Goal: Find specific page/section: Find specific page/section

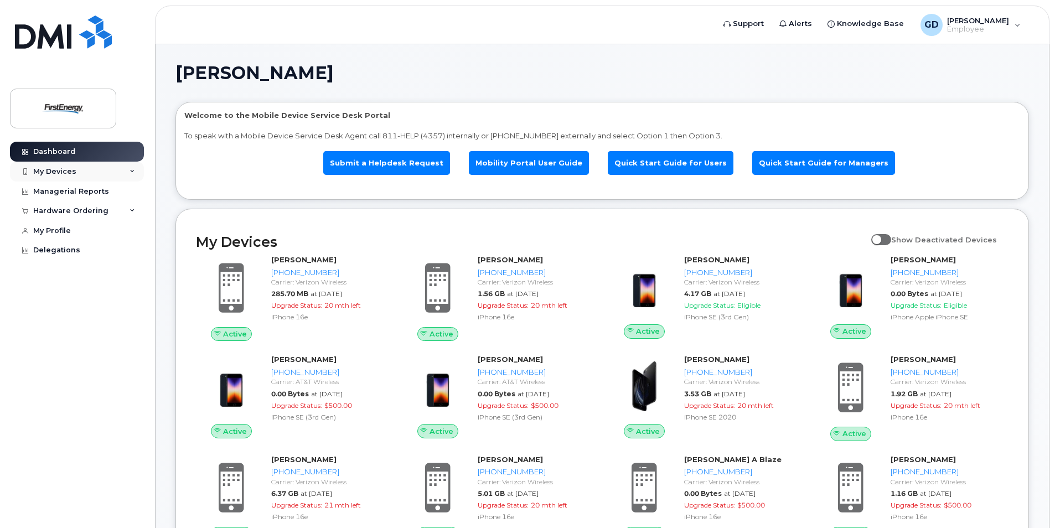
click at [50, 173] on div "My Devices" at bounding box center [54, 171] width 43 height 9
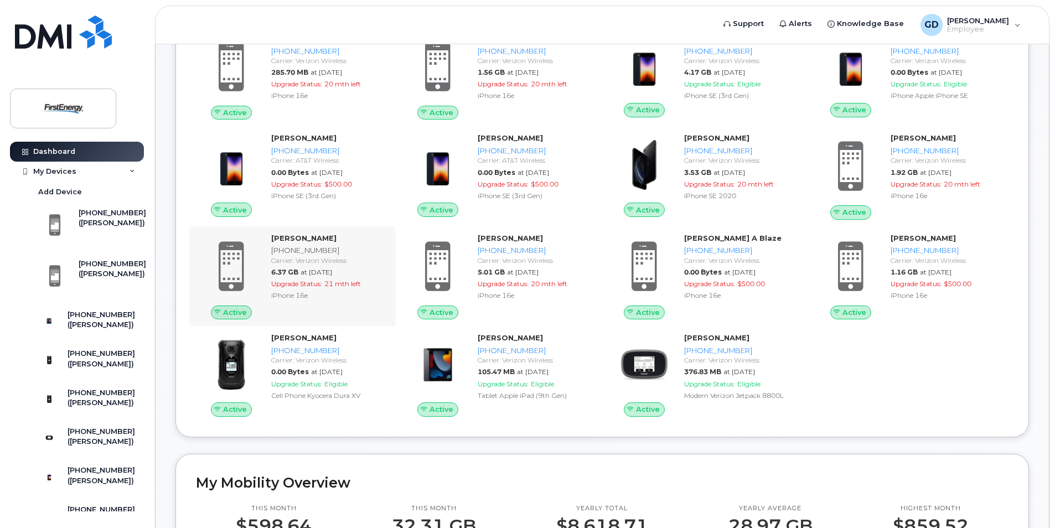
scroll to position [166, 0]
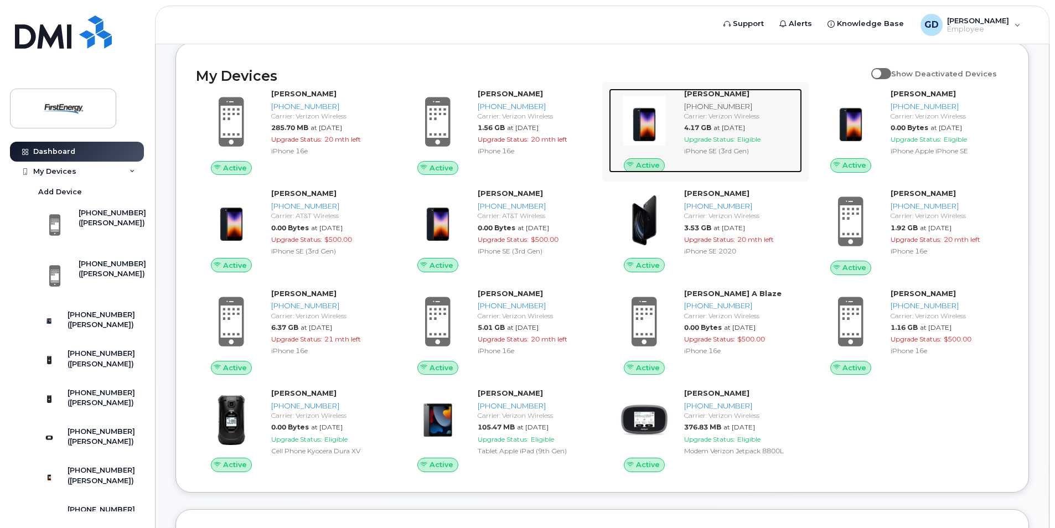
click at [717, 112] on div "Carrier: Verizon Wireless" at bounding box center [740, 115] width 113 height 9
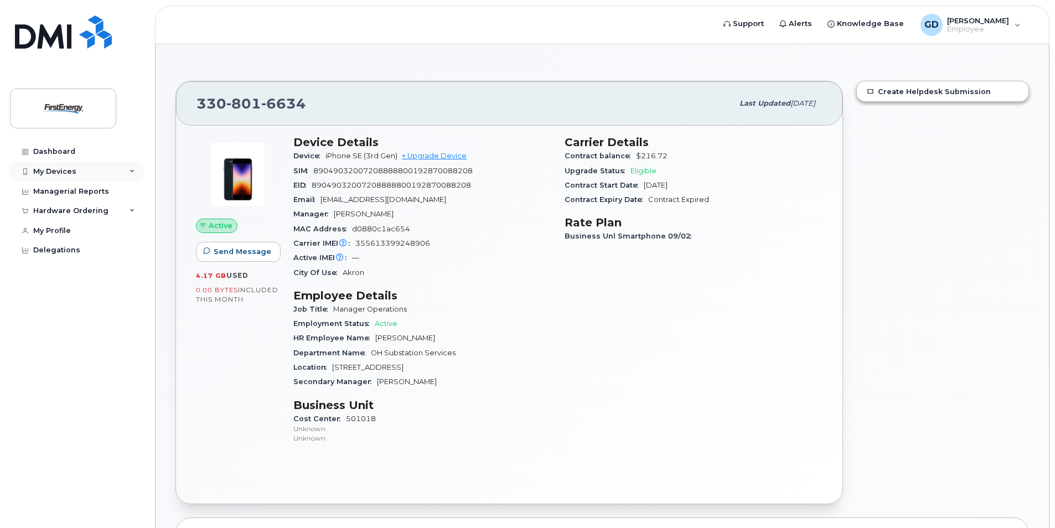
click at [132, 174] on icon at bounding box center [133, 172] width 6 height 6
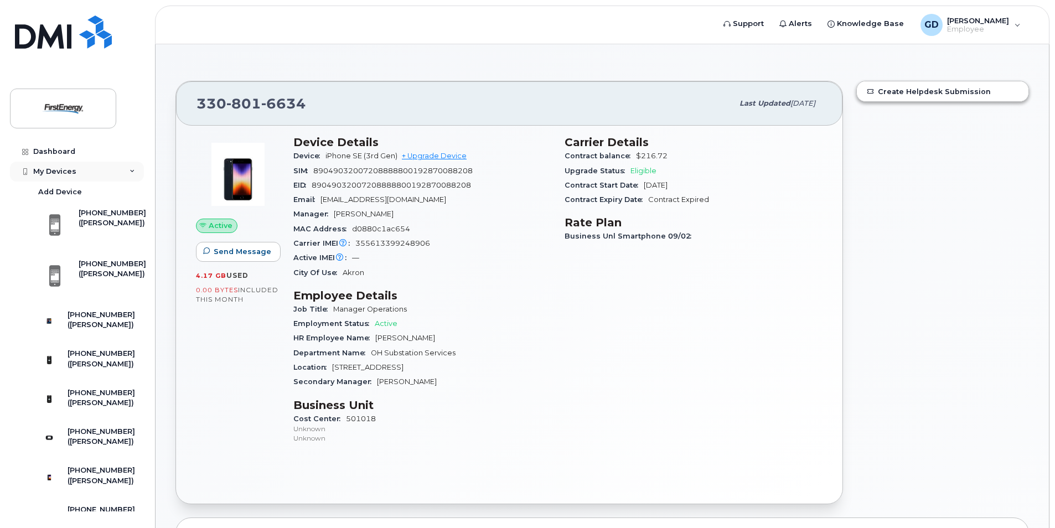
click at [130, 169] on icon at bounding box center [133, 172] width 6 height 6
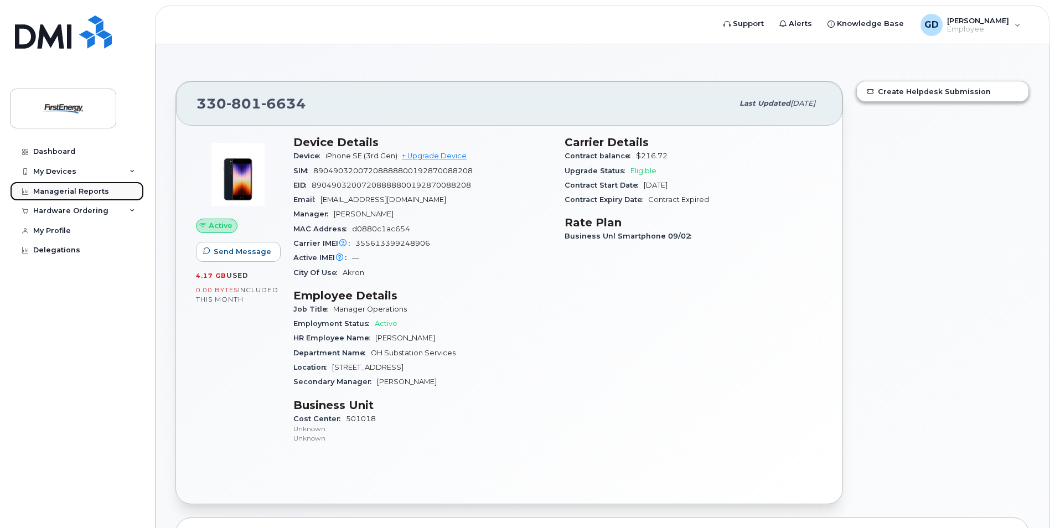
click at [84, 192] on div "Managerial Reports" at bounding box center [71, 191] width 76 height 9
